Goal: Task Accomplishment & Management: Manage account settings

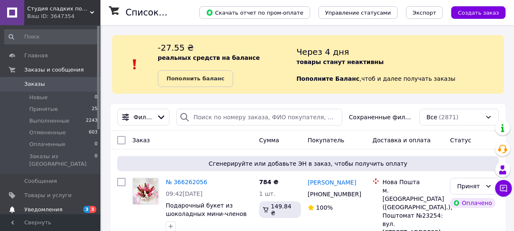
click at [49, 206] on span "Уведомления" at bounding box center [43, 210] width 38 height 8
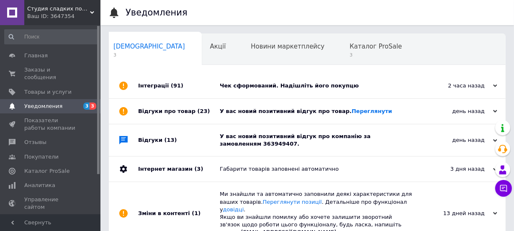
scroll to position [0, 4]
click at [292, 140] on div "У вас новий позитивний відгук про компанію за замовленням 363949407." at bounding box center [317, 140] width 194 height 15
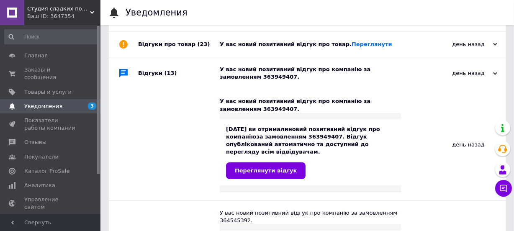
scroll to position [152, 0]
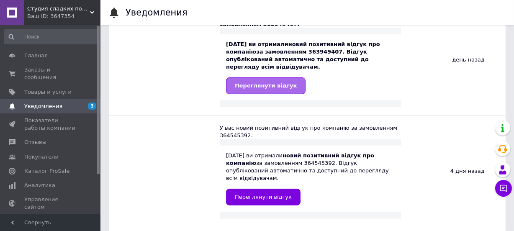
click at [270, 82] on span "Переглянути відгук" at bounding box center [266, 85] width 62 height 6
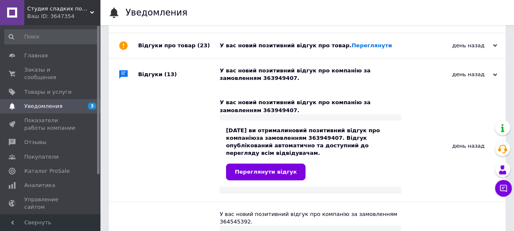
scroll to position [0, 0]
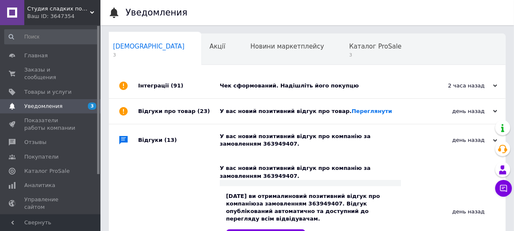
click at [261, 109] on div "У вас новий позитивний відгук про товар. [GEOGRAPHIC_DATA]" at bounding box center [317, 112] width 194 height 8
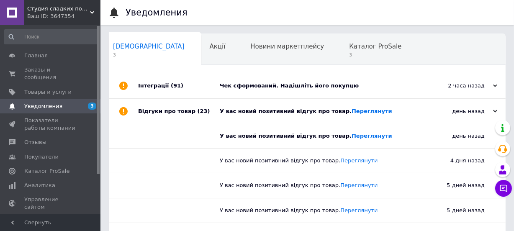
click at [279, 82] on div "Чек сформований. Надішліть його покупцю" at bounding box center [317, 86] width 194 height 8
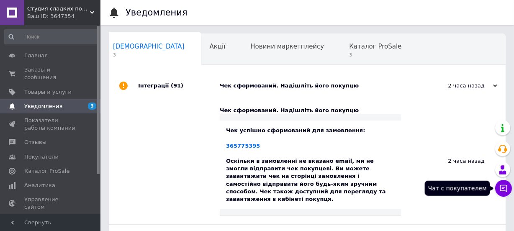
click at [500, 188] on icon at bounding box center [503, 188] width 7 height 7
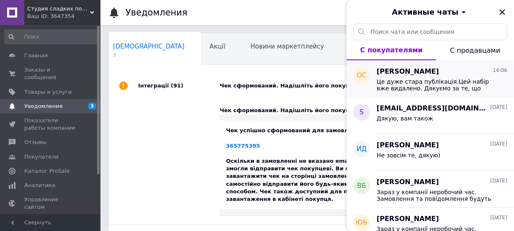
click at [466, 74] on div "[PERSON_NAME] 14:06" at bounding box center [442, 72] width 131 height 10
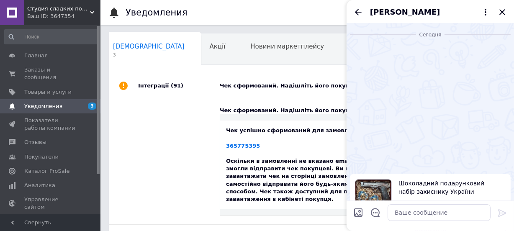
scroll to position [132, 0]
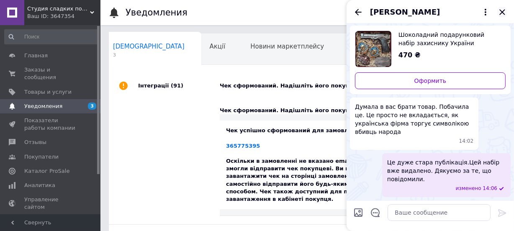
click at [500, 12] on icon "Закрыть" at bounding box center [502, 12] width 10 height 10
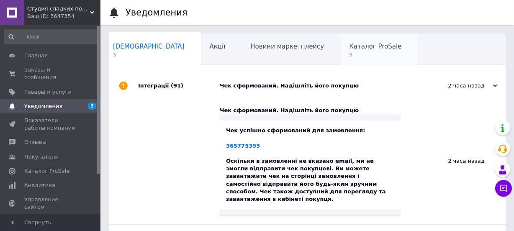
click at [349, 55] on span "3" at bounding box center [375, 55] width 52 height 6
